Goal: Information Seeking & Learning: Learn about a topic

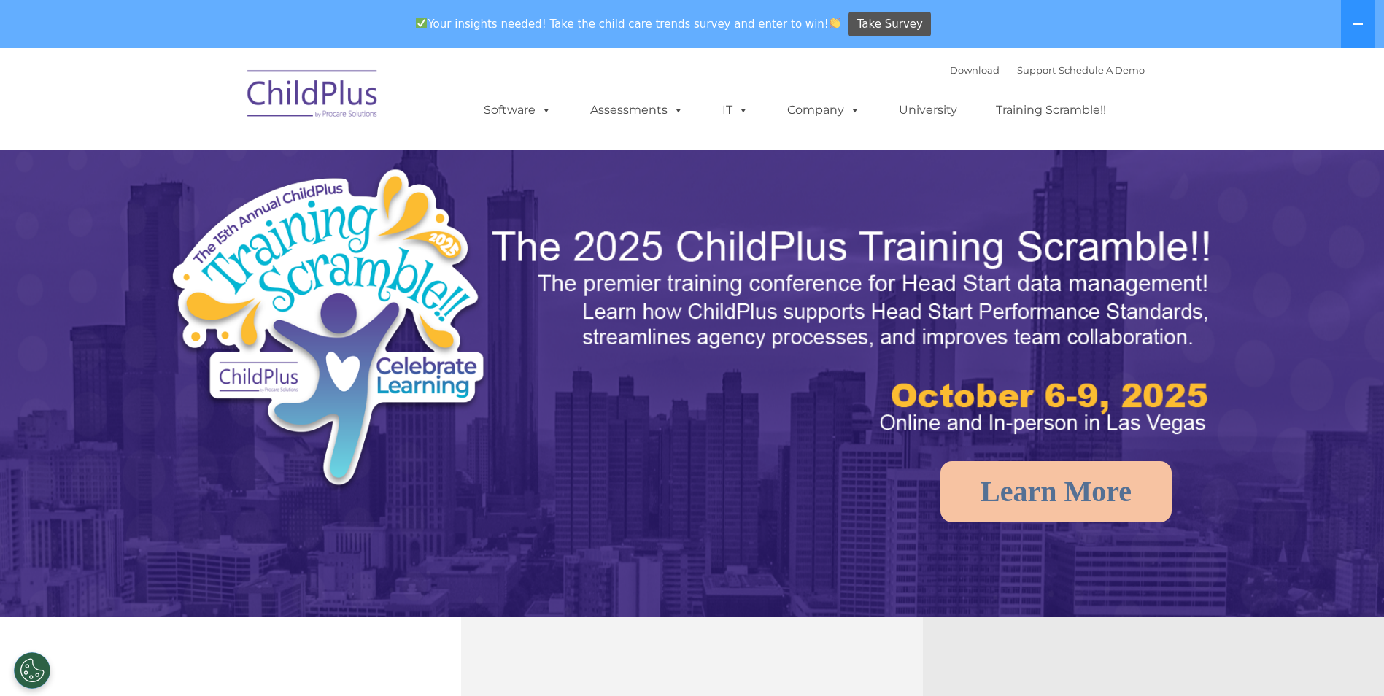
select select "MEDIUM"
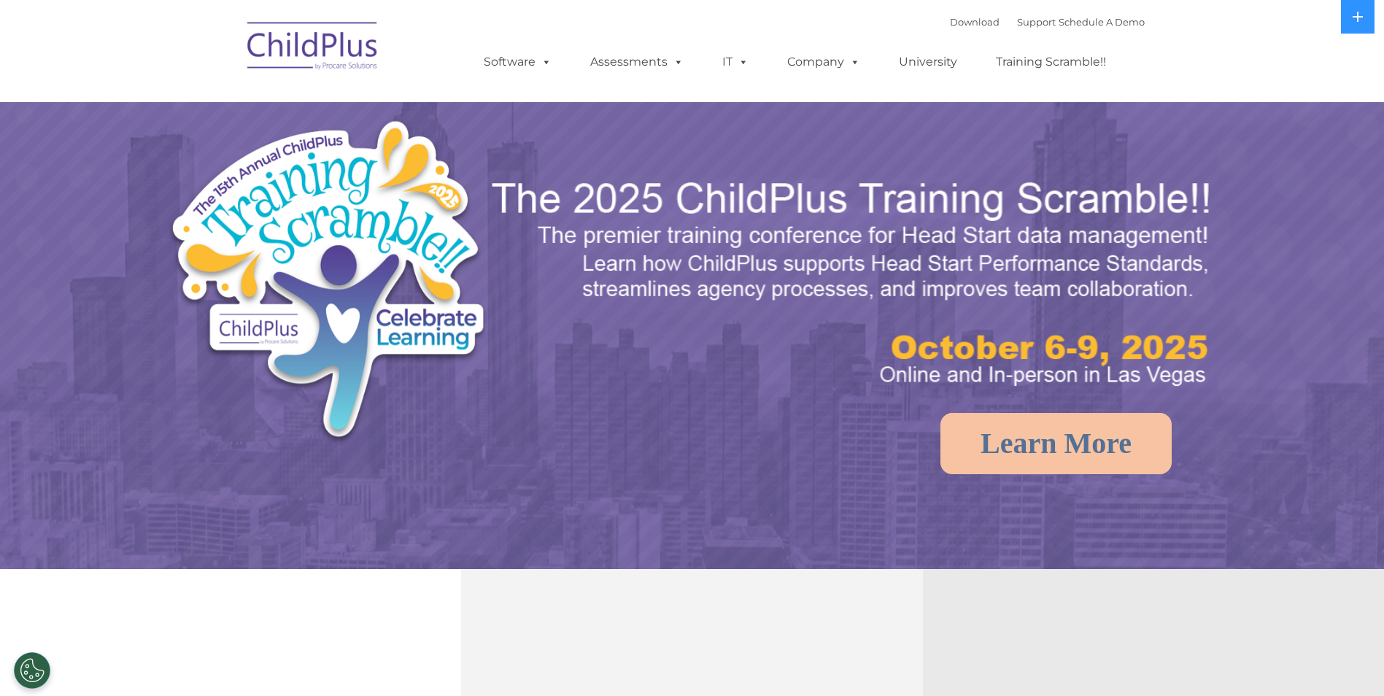
select select "MEDIUM"
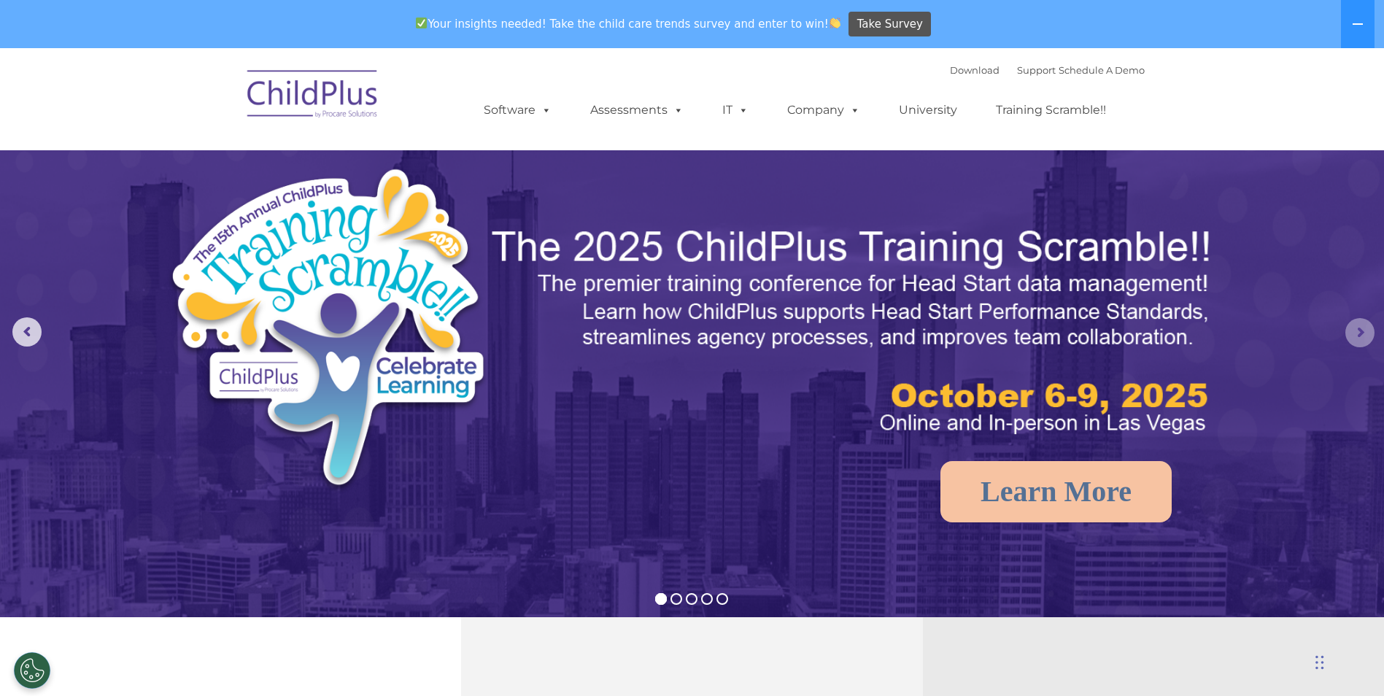
click at [1362, 329] on rs-arrow at bounding box center [1359, 332] width 29 height 29
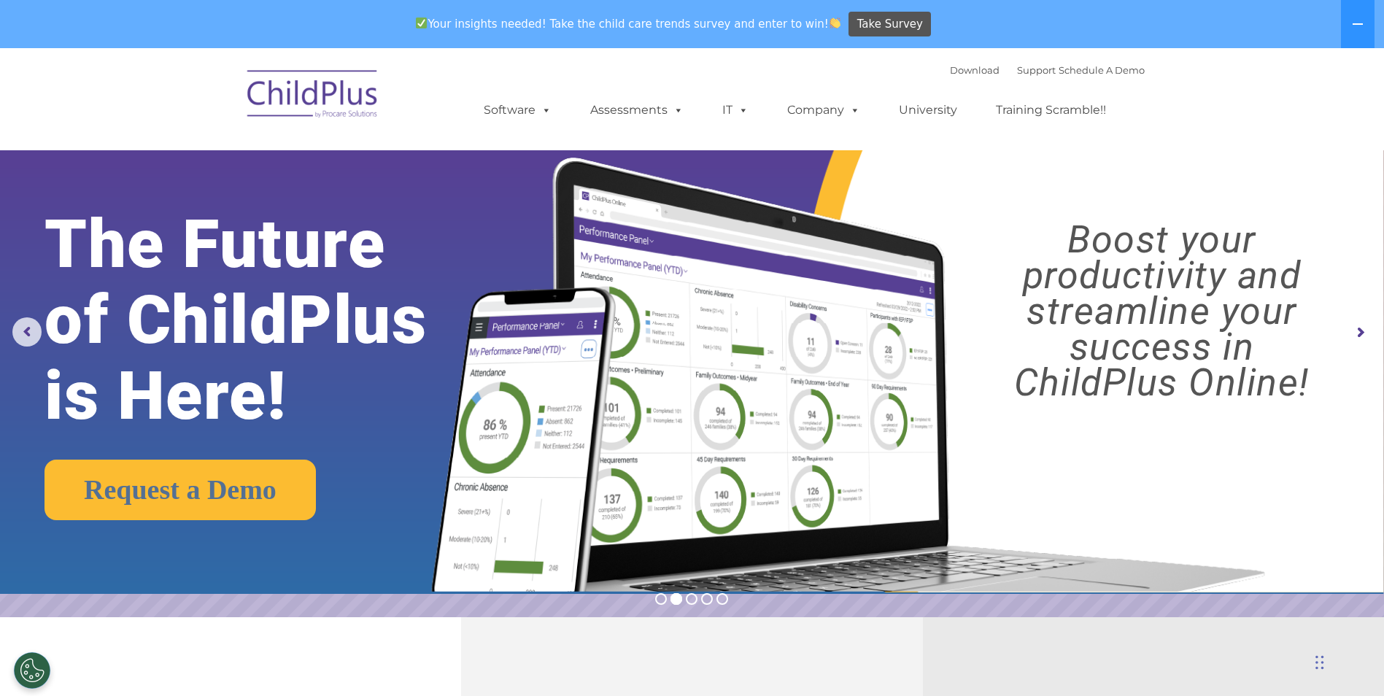
click at [1365, 330] on rs-arrow at bounding box center [1359, 332] width 29 height 29
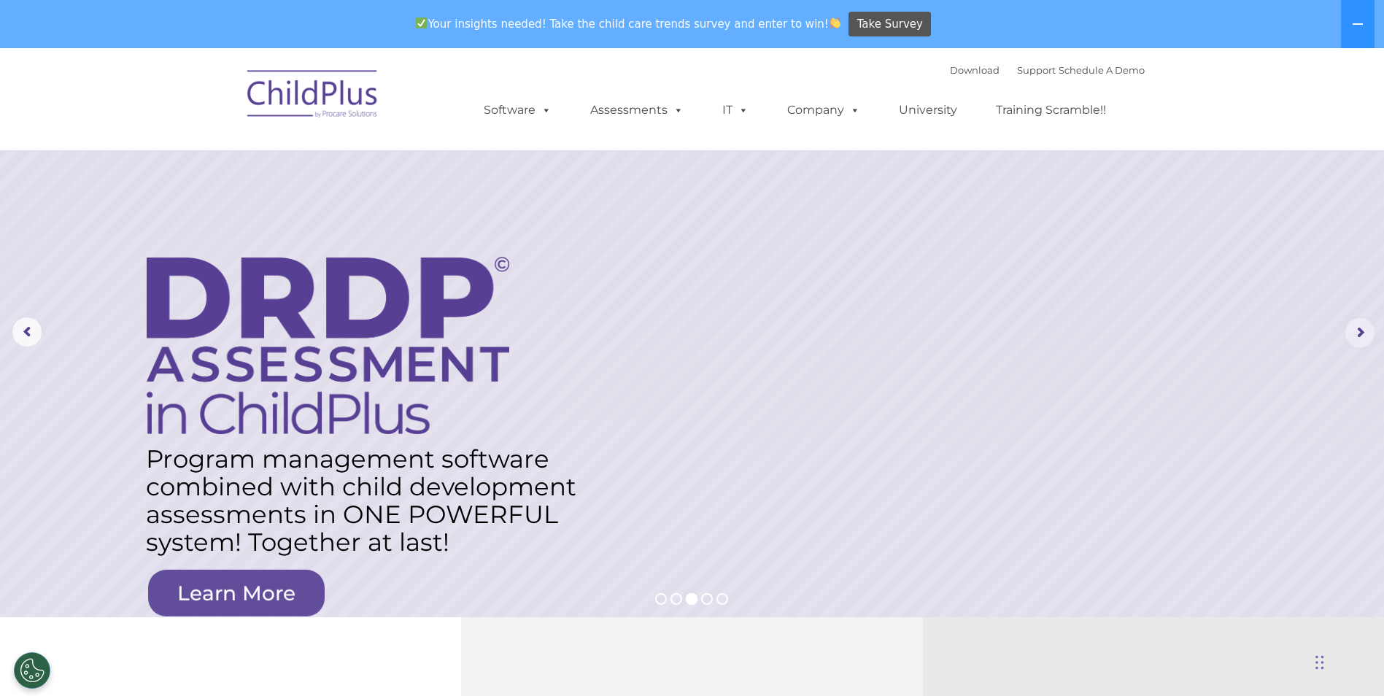
click at [1365, 330] on rs-arrow at bounding box center [1359, 332] width 29 height 29
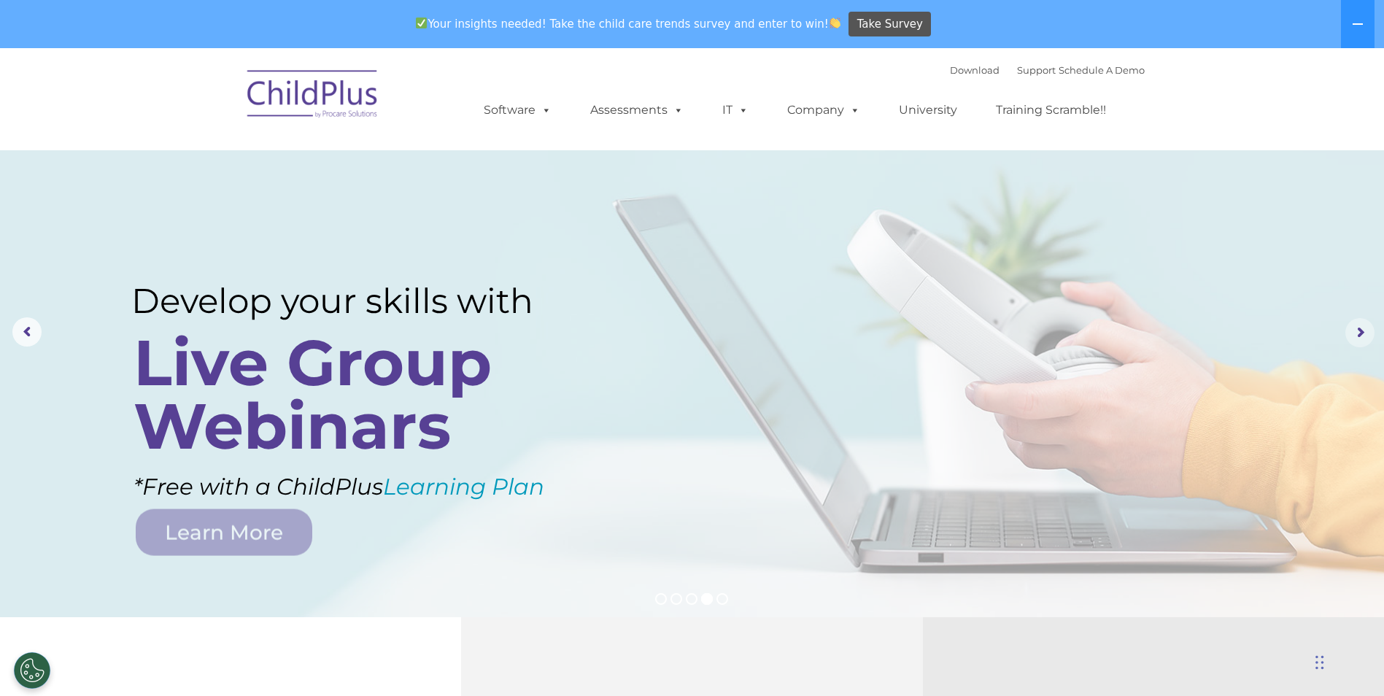
click at [1365, 330] on rs-arrow at bounding box center [1359, 332] width 29 height 29
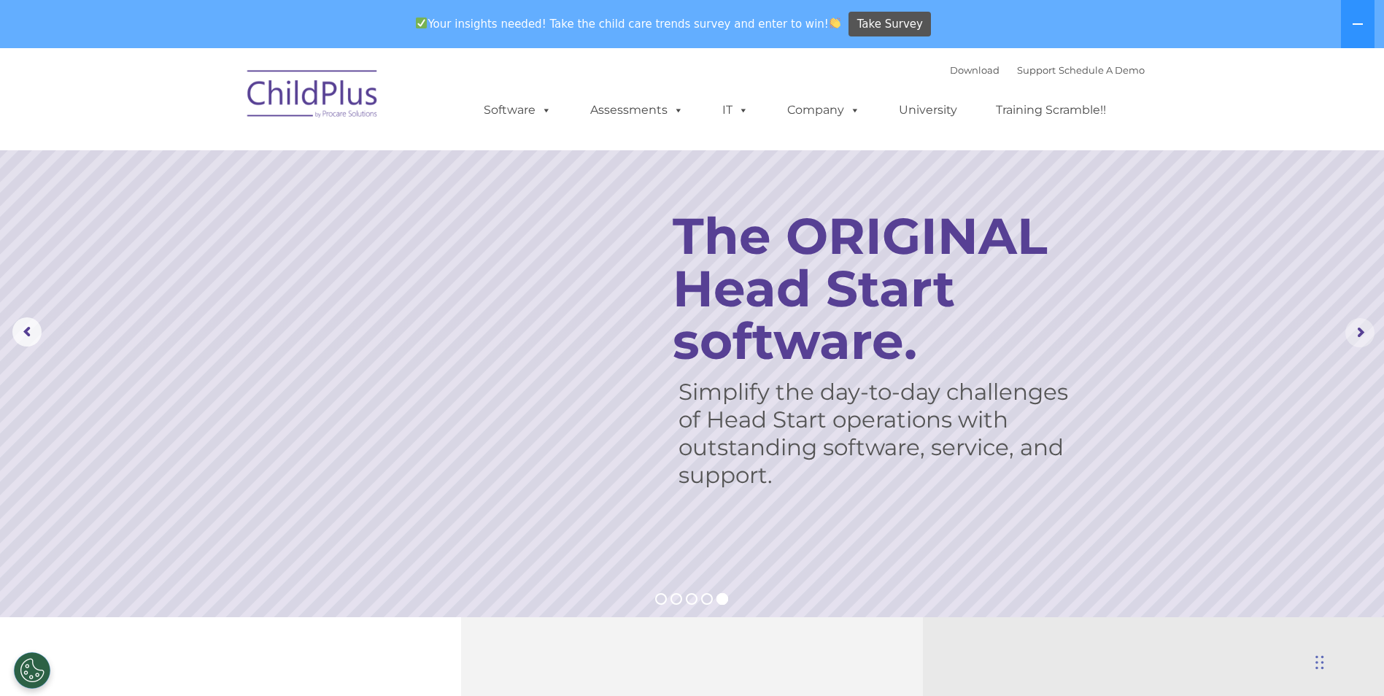
click at [1365, 330] on rs-arrow at bounding box center [1359, 332] width 29 height 29
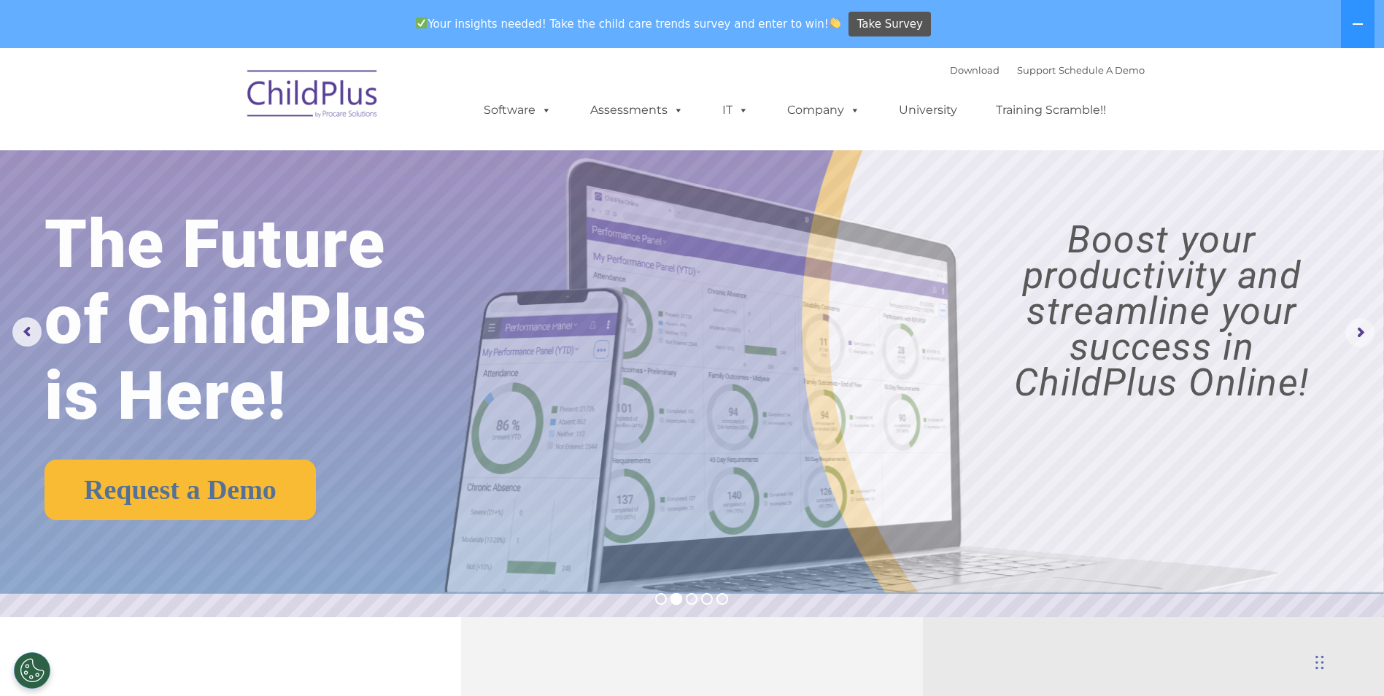
drag, startPoint x: 1368, startPoint y: 332, endPoint x: 1378, endPoint y: 349, distance: 19.6
click at [1378, 349] on rs-module "New Layer Learn More Request a Demo The Future of ChildPlus is Here! Boost your…" at bounding box center [692, 332] width 1384 height 569
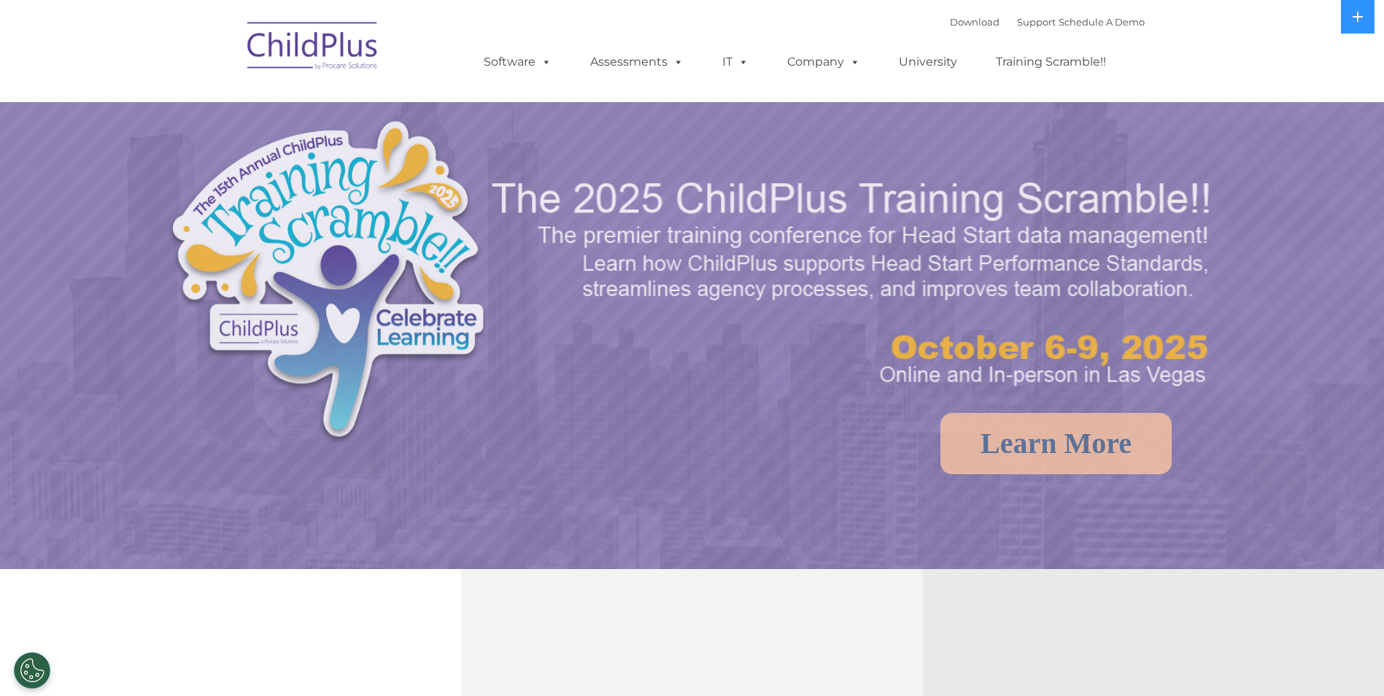
select select "MEDIUM"
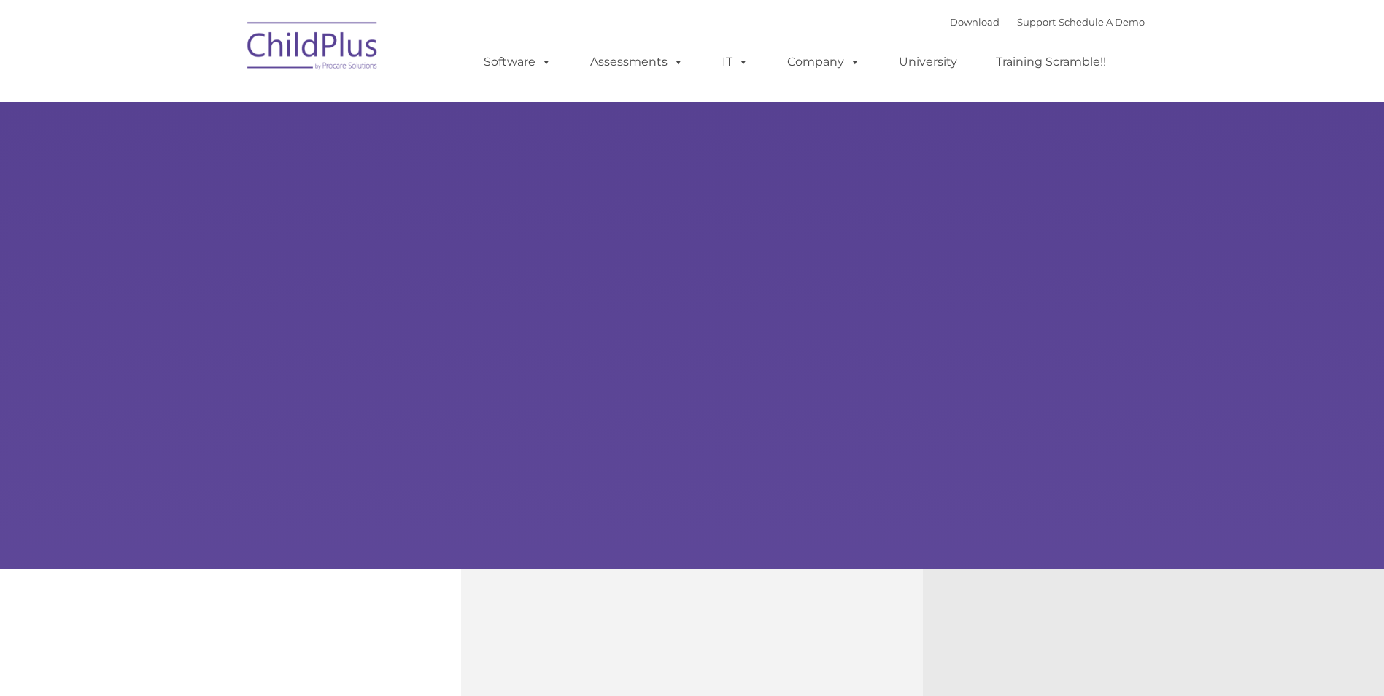
type input ""
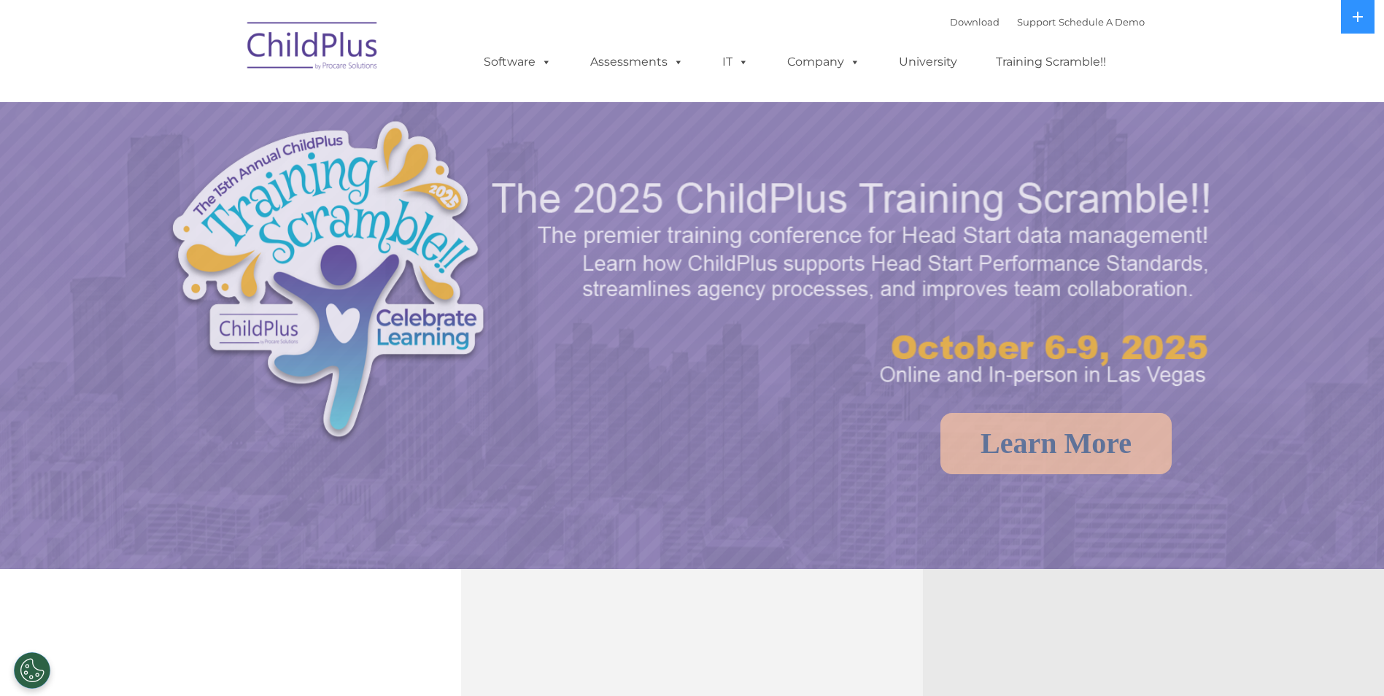
select select "MEDIUM"
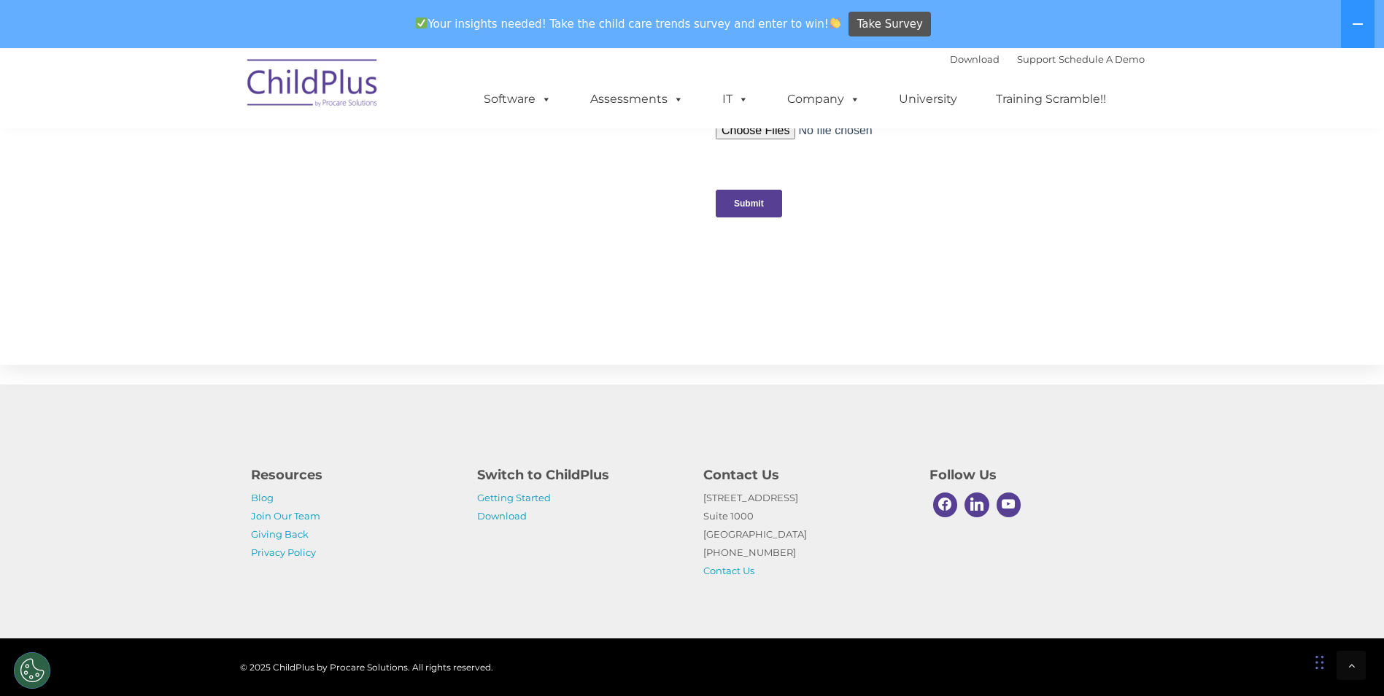
scroll to position [1457, 0]
click at [495, 497] on link "Getting Started" at bounding box center [514, 498] width 74 height 12
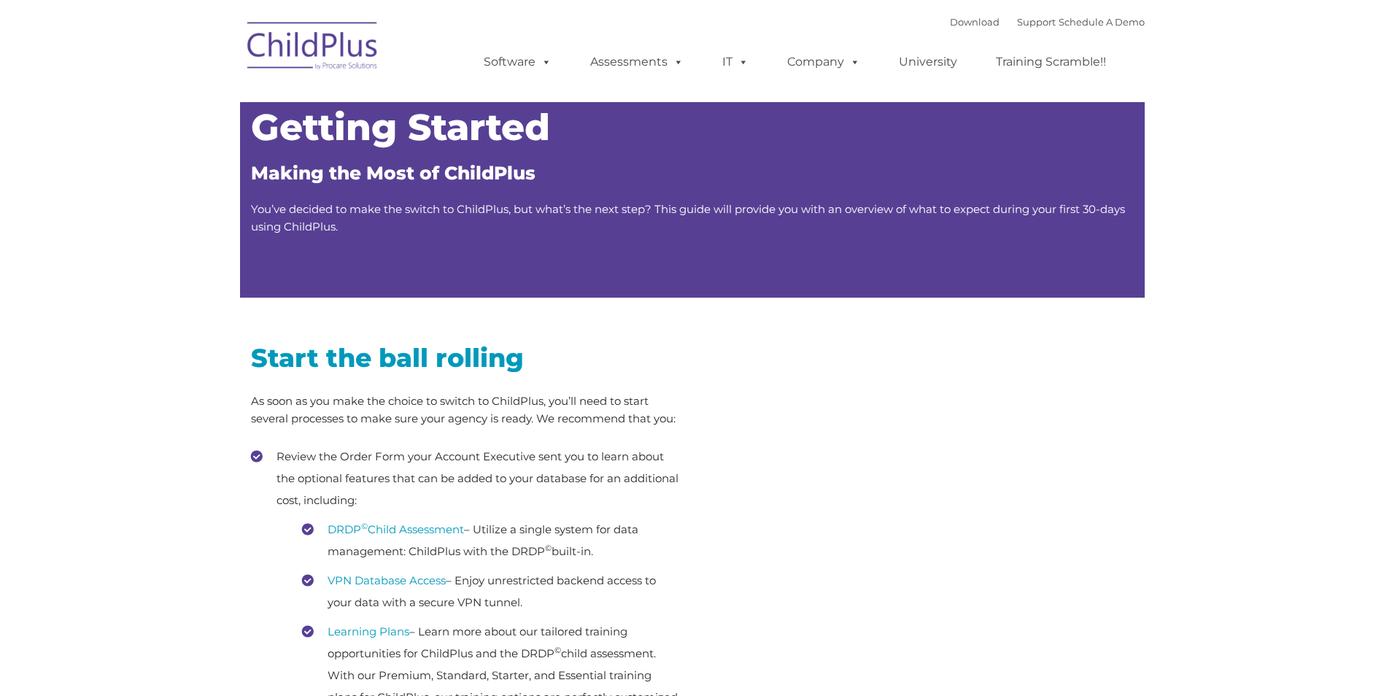
type input ""
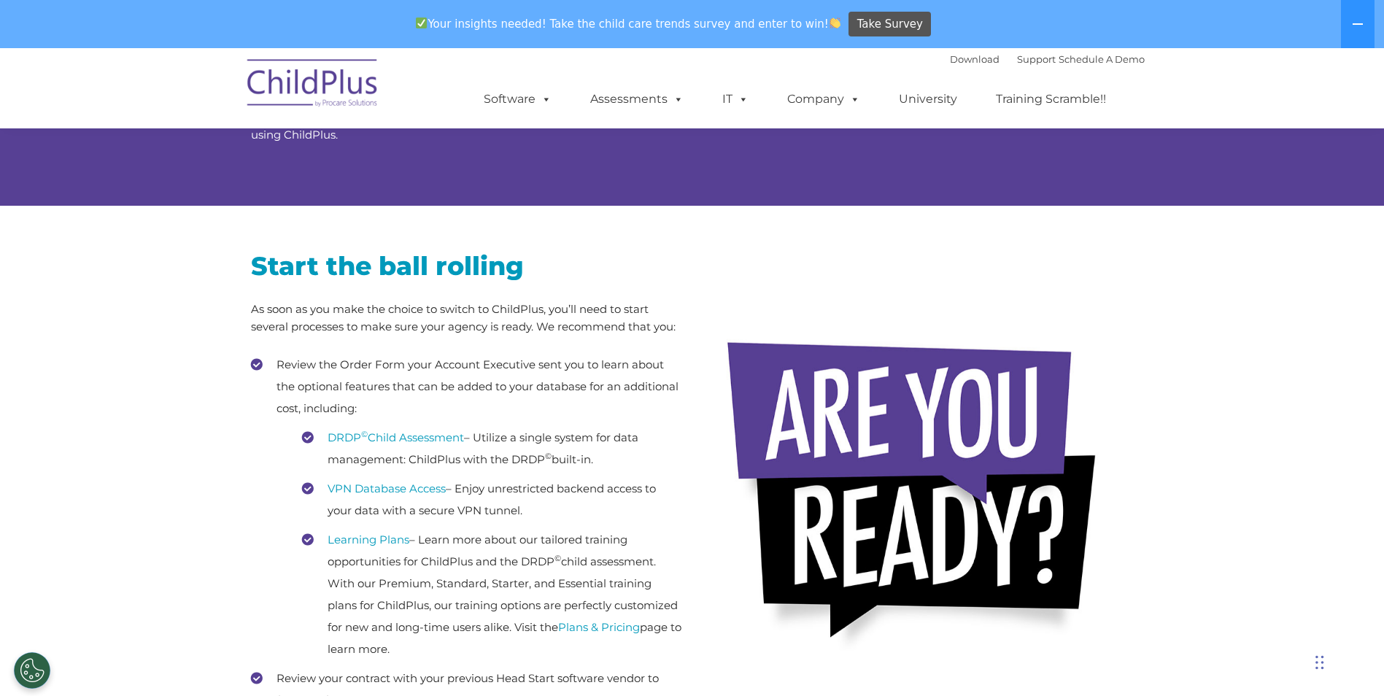
scroll to position [146, 0]
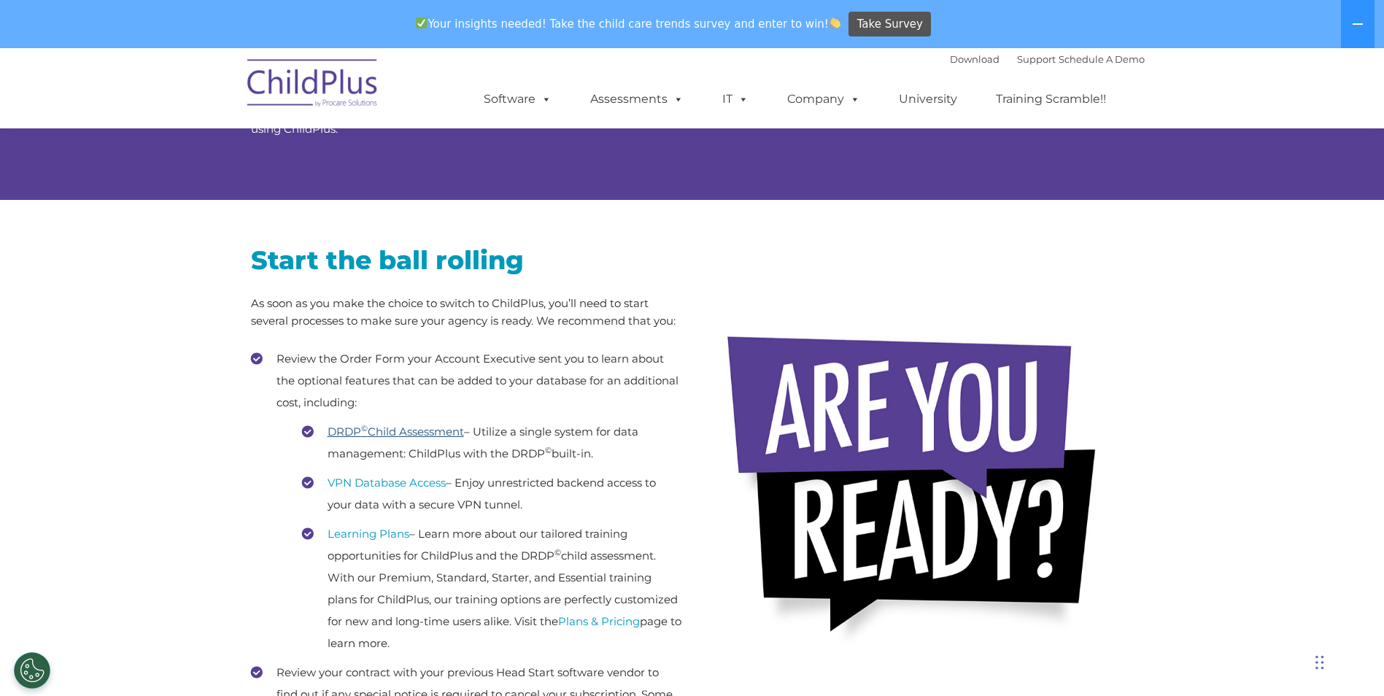
click at [414, 433] on link "DRDP © Child Assessment" at bounding box center [395, 431] width 136 height 14
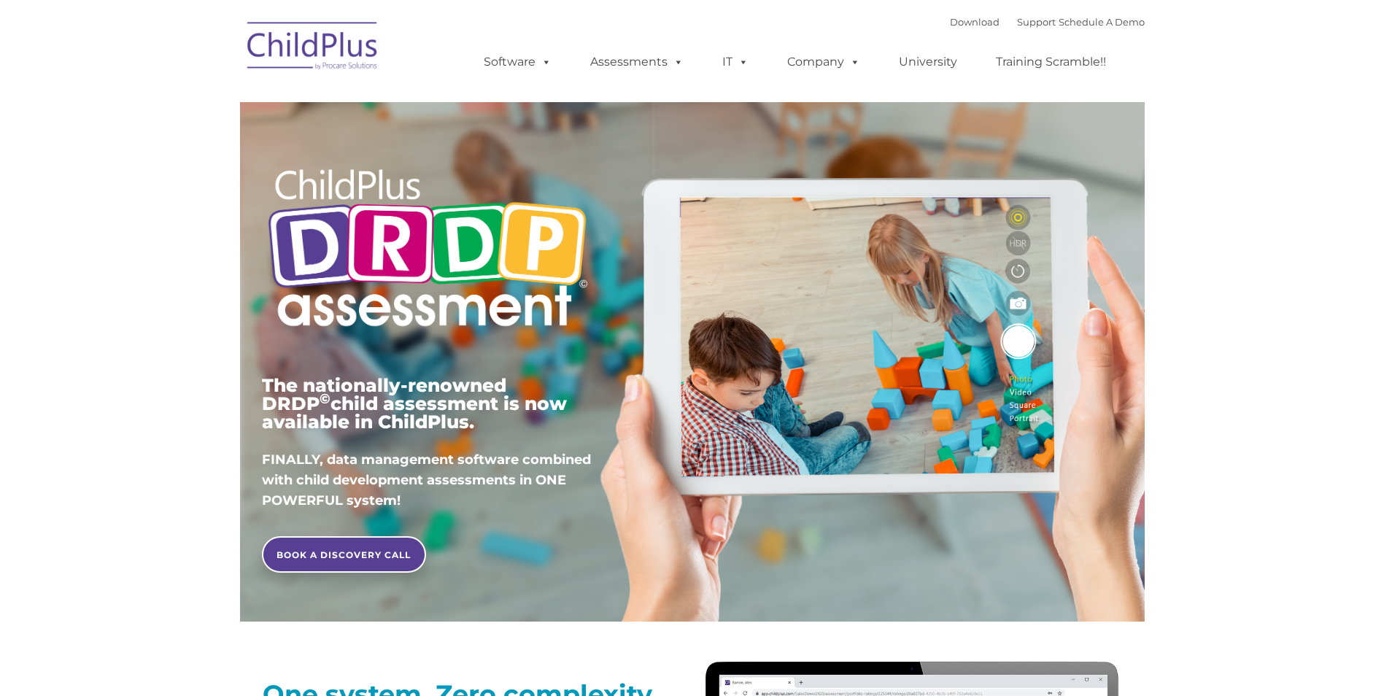
type input ""
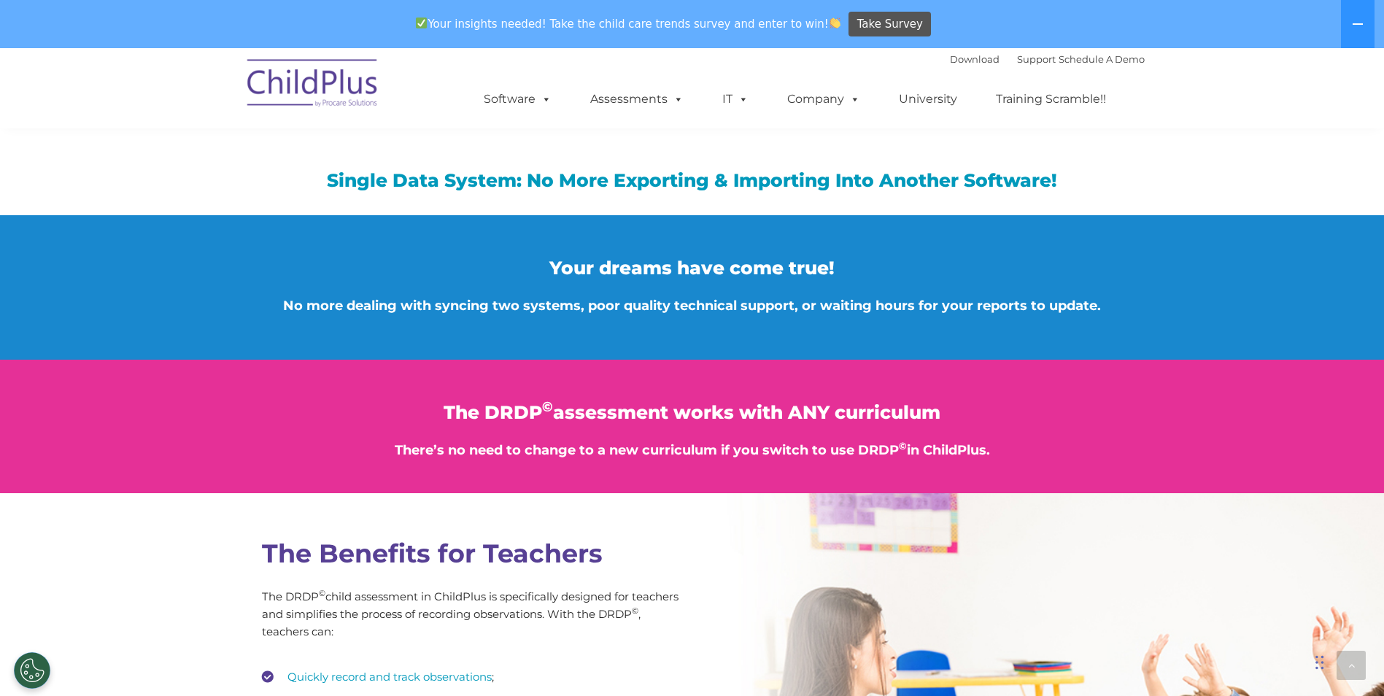
scroll to position [1626, 0]
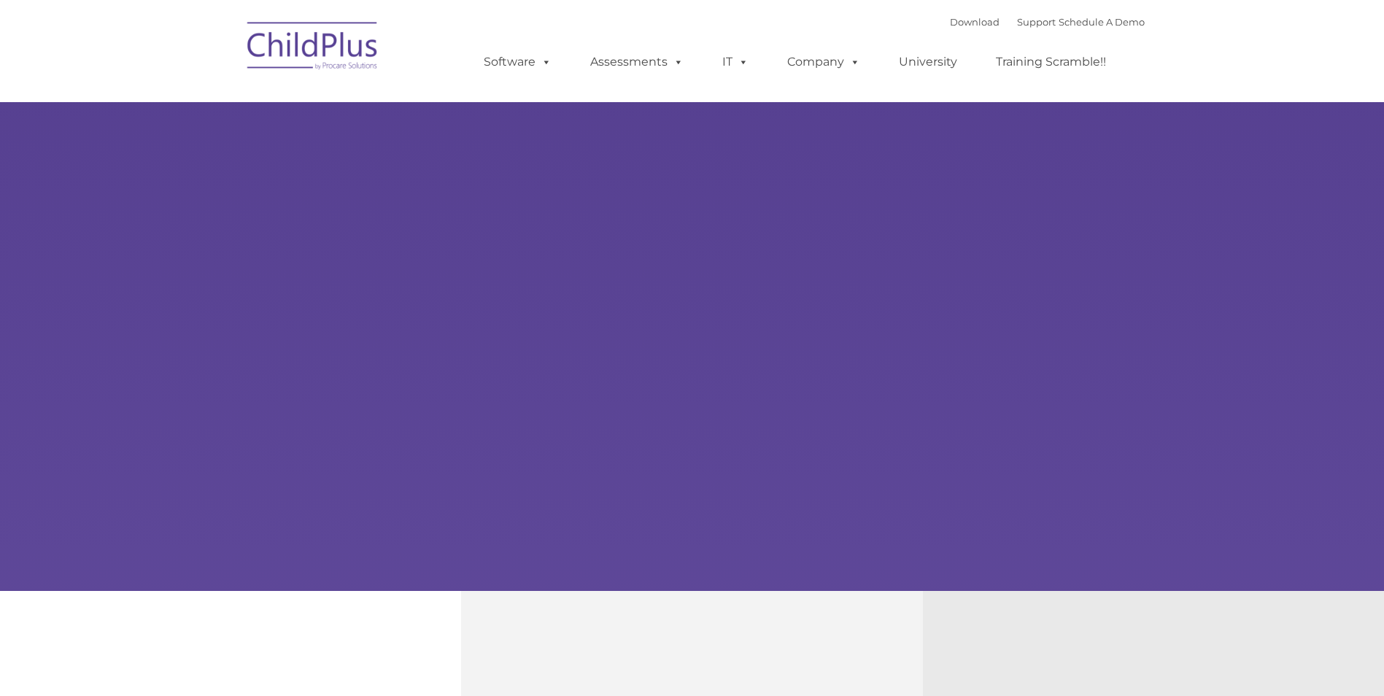
type input ""
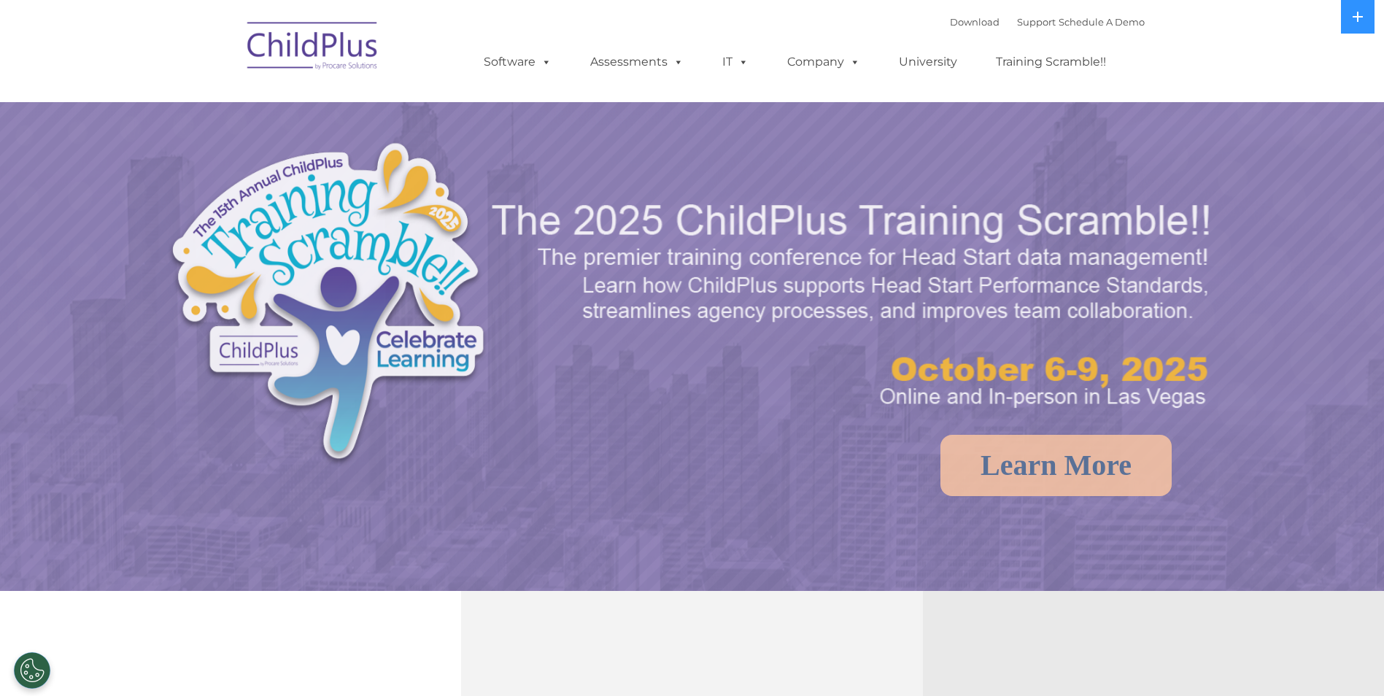
select select "MEDIUM"
